Goal: Navigation & Orientation: Find specific page/section

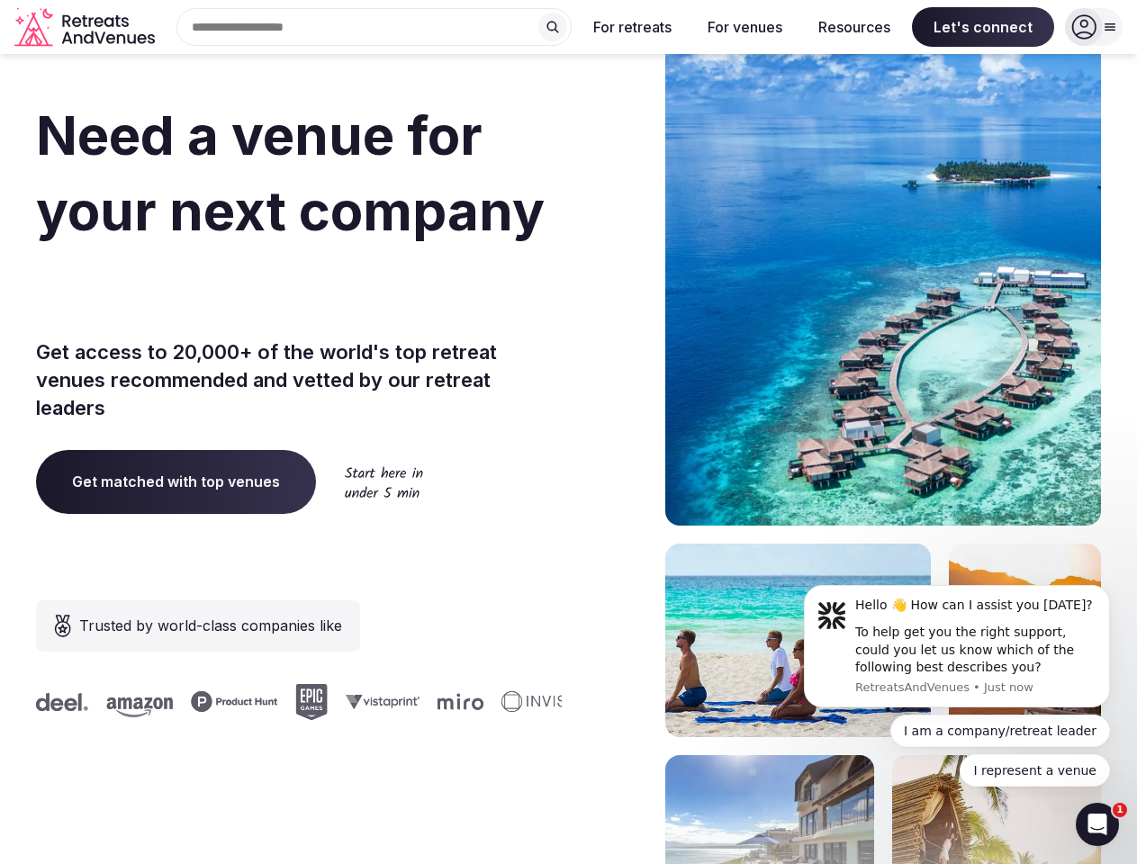
click at [568, 432] on div "Need a venue for your next company incentive trip? Get access to 20,000+ of the…" at bounding box center [568, 538] width 1065 height 1084
click at [374, 27] on div "Search Popular Destinations [GEOGRAPHIC_DATA], [GEOGRAPHIC_DATA] [GEOGRAPHIC_DA…" at bounding box center [366, 27] width 409 height 38
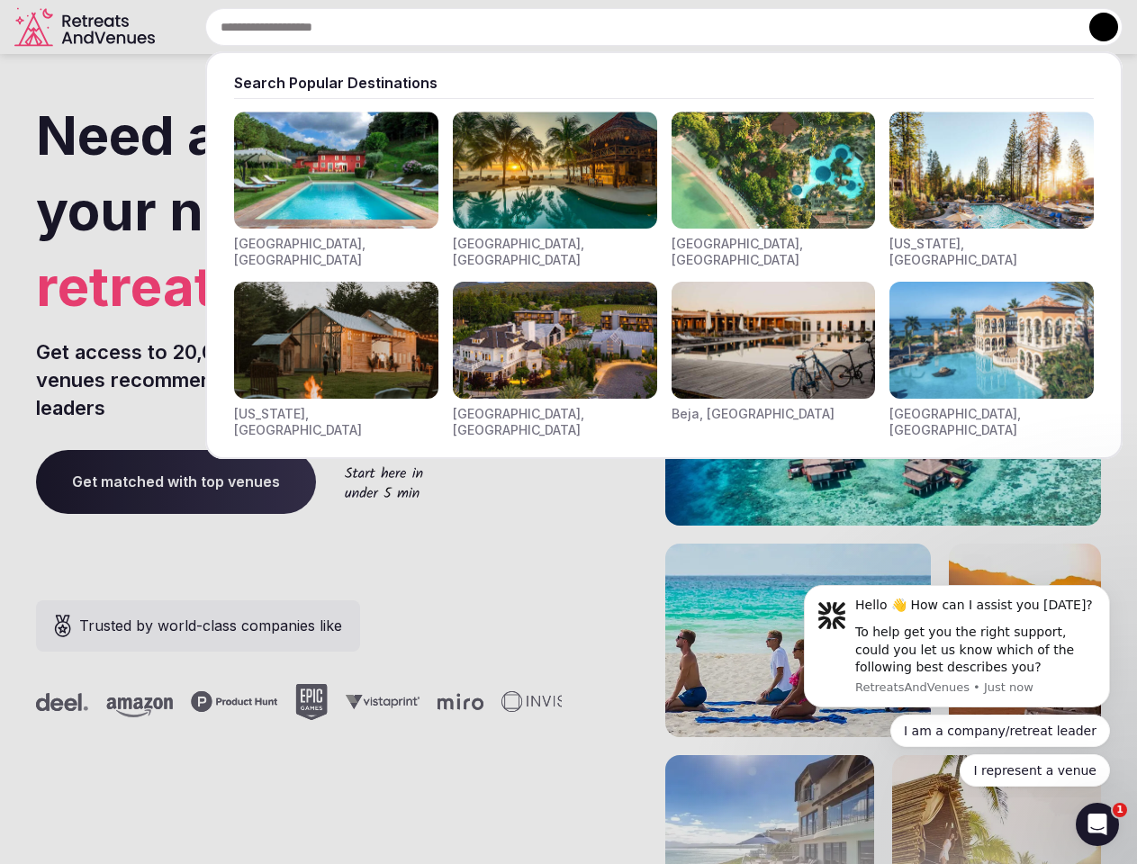
click at [553, 27] on input "text" at bounding box center [663, 27] width 917 height 38
click at [633, 27] on input "text" at bounding box center [663, 27] width 917 height 38
click at [744, 27] on input "text" at bounding box center [663, 27] width 917 height 38
click at [854, 27] on input "text" at bounding box center [663, 27] width 917 height 38
click at [983, 27] on input "text" at bounding box center [663, 27] width 917 height 38
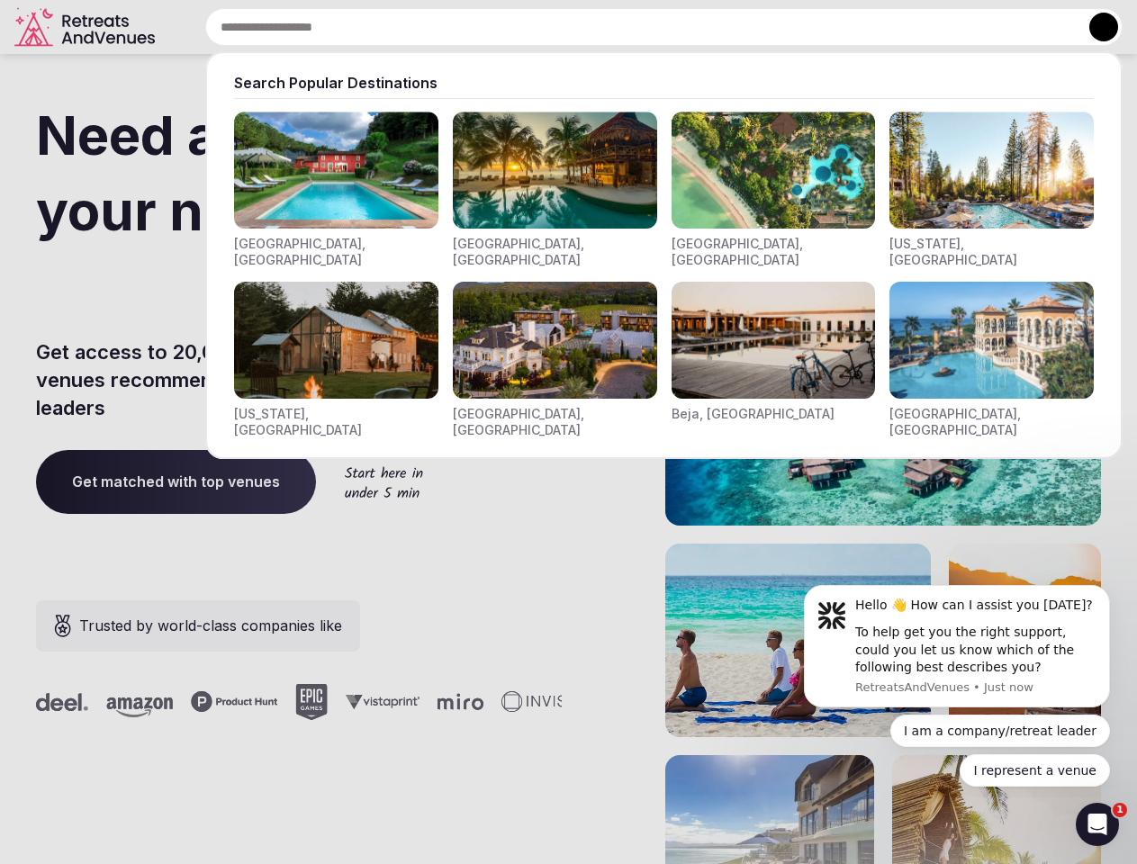
click at [1093, 27] on button at bounding box center [1103, 27] width 29 height 29
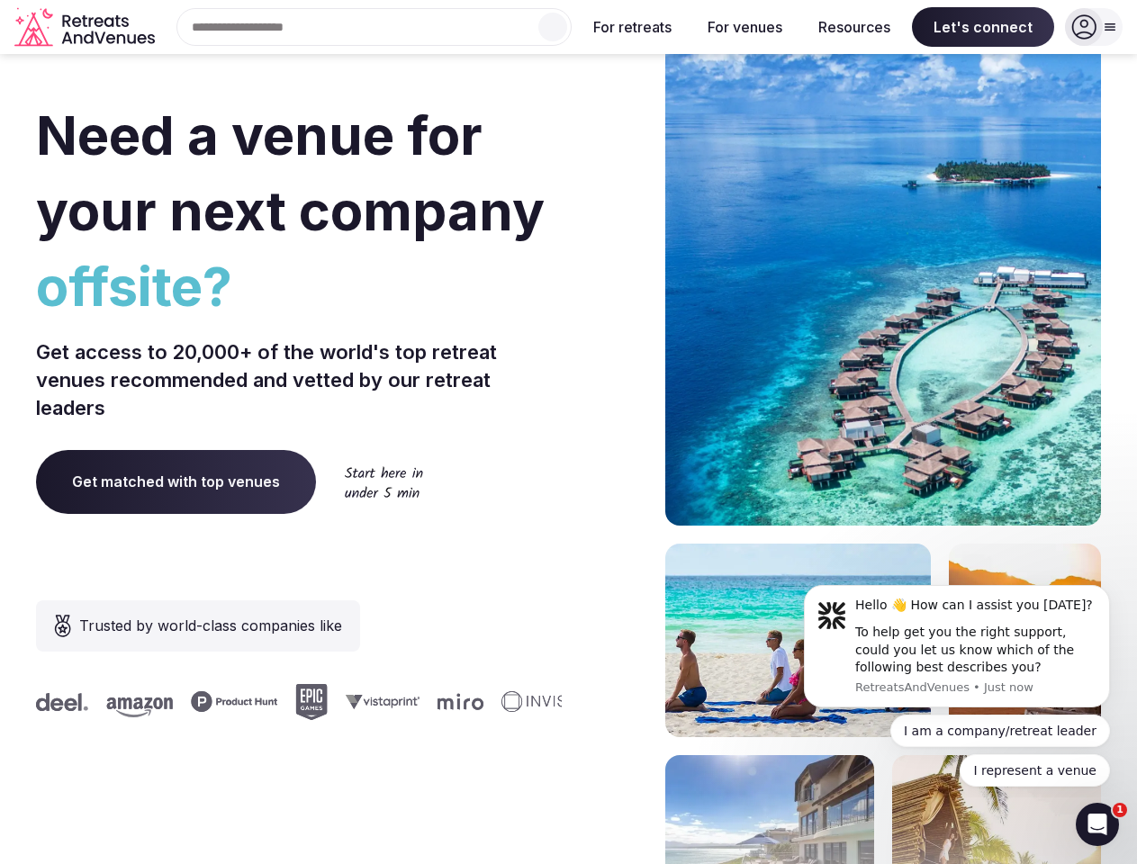
click at [957, 646] on div "To help get you the right support, could you let us know which of the following…" at bounding box center [975, 650] width 241 height 53
